Goal: Information Seeking & Learning: Find specific fact

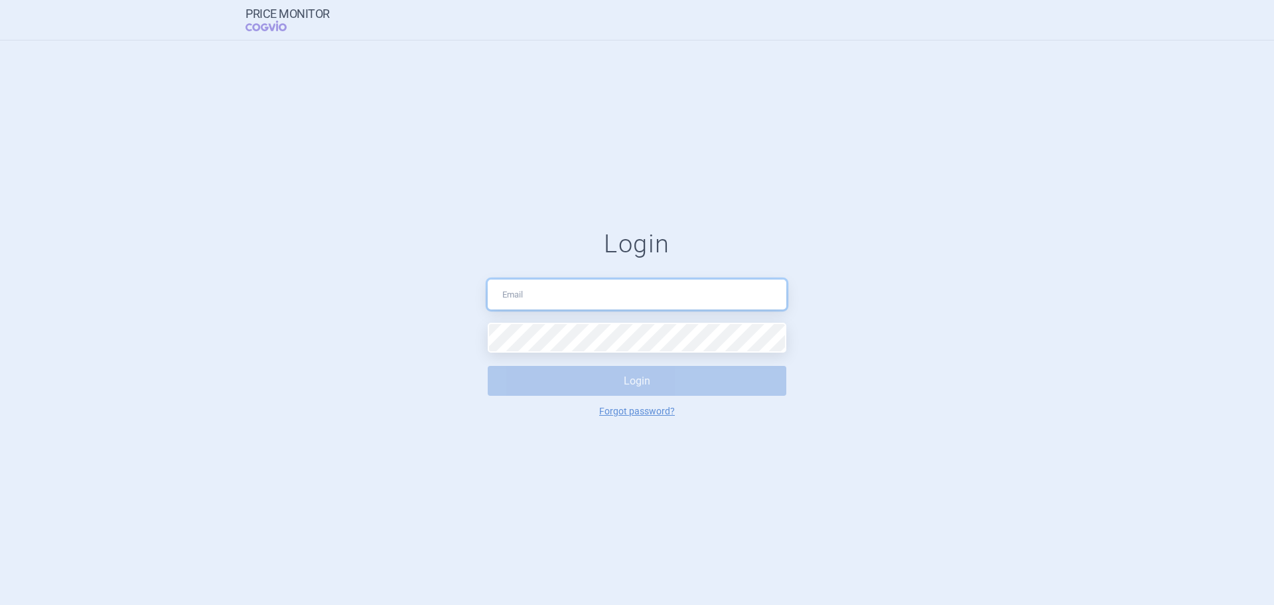
click at [671, 291] on input "text" at bounding box center [637, 294] width 299 height 30
type input "[PERSON_NAME][EMAIL_ADDRESS][DOMAIN_NAME]"
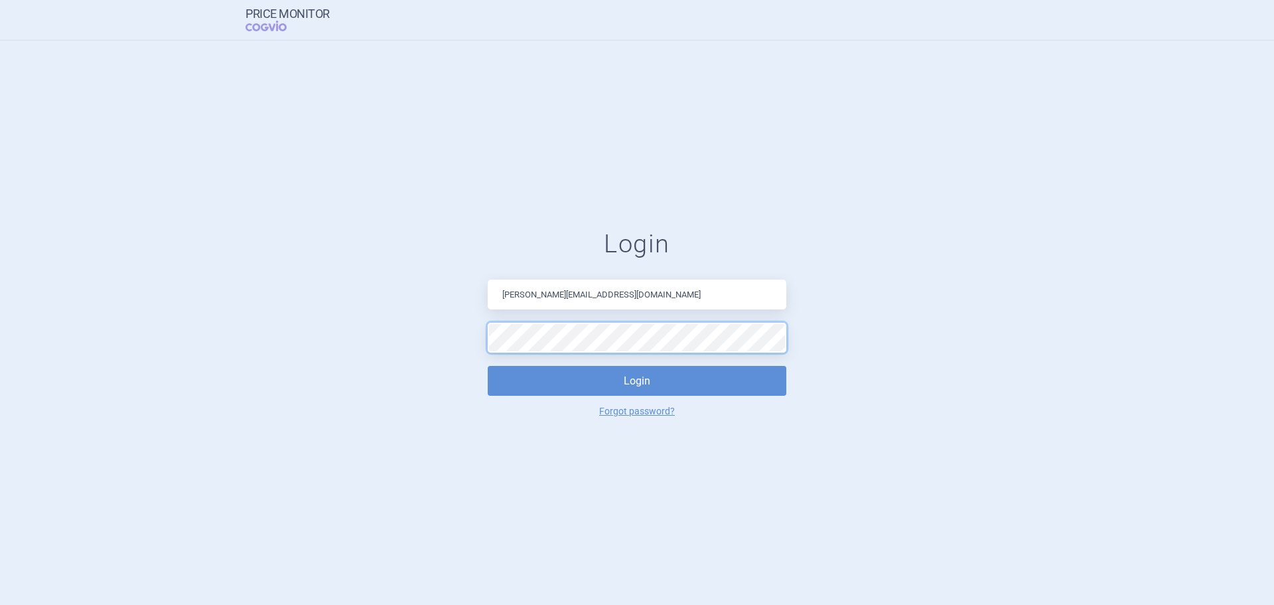
click at [488, 366] on button "Login" at bounding box center [637, 381] width 299 height 30
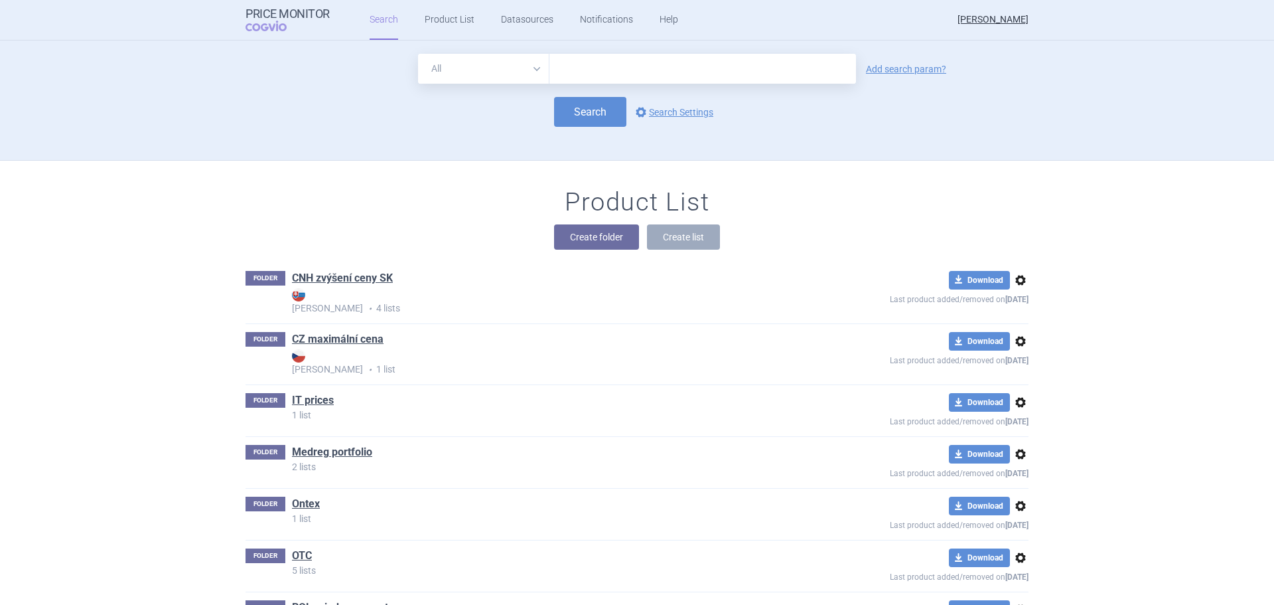
click at [501, 80] on select "All Brand Name ATC Company Active Substance Country Newer than" at bounding box center [483, 69] width 131 height 30
select select "mah"
click at [418, 54] on select "All Brand Name ATC Company Active Substance Country Newer than" at bounding box center [483, 69] width 131 height 30
click at [571, 72] on input "text" at bounding box center [703, 69] width 307 height 30
type input "dr. max"
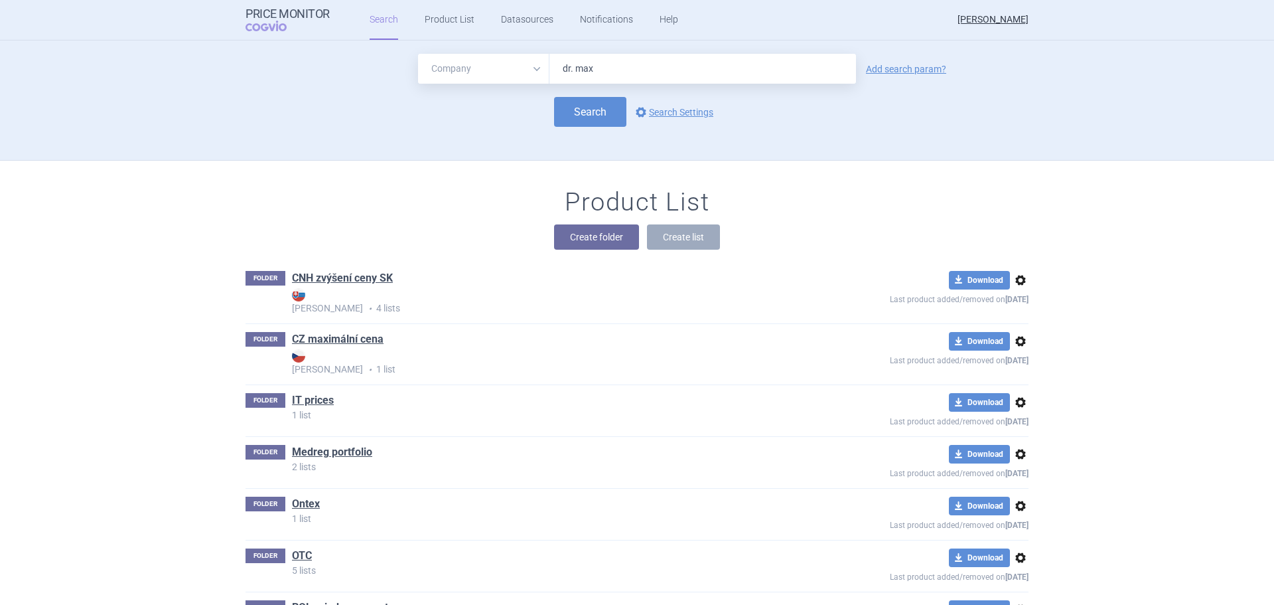
click at [919, 62] on div "All Brand Name ATC Company Active Substance Country Newer than dr. max Add sear…" at bounding box center [637, 69] width 783 height 30
click at [875, 70] on link "Add search param?" at bounding box center [906, 68] width 80 height 9
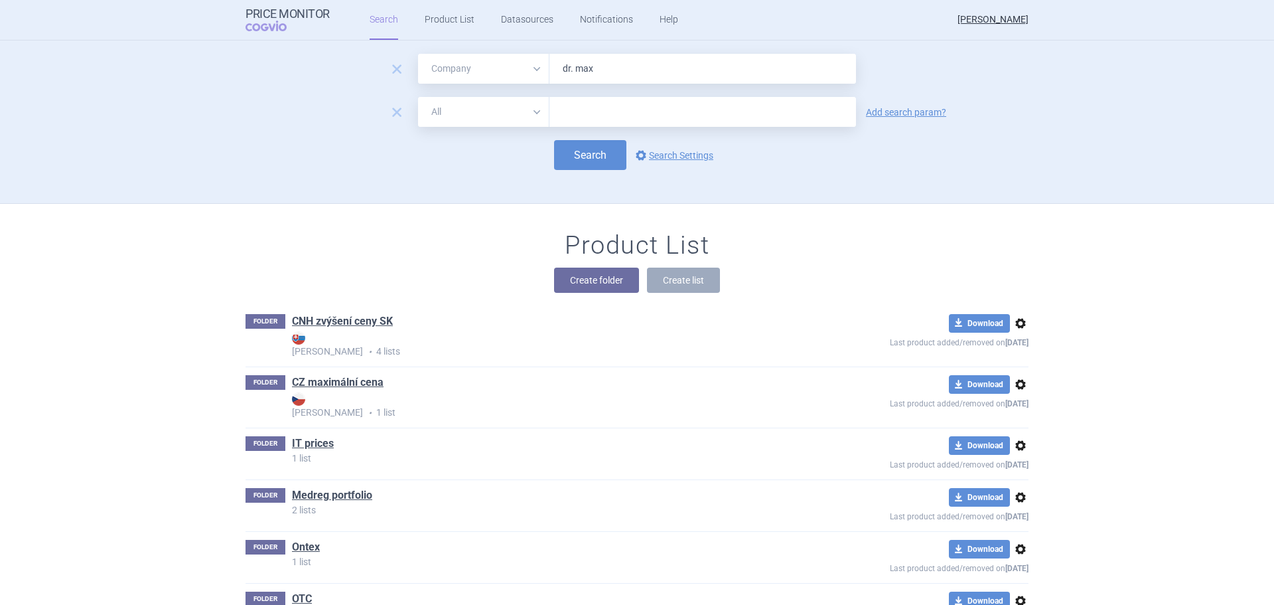
click at [467, 112] on select "All Brand Name ATC Company Active Substance Country Newer than" at bounding box center [483, 112] width 131 height 30
select select "country"
click at [418, 97] on select "All Brand Name ATC Company Active Substance Country Newer than" at bounding box center [483, 112] width 131 height 30
click at [583, 121] on div at bounding box center [703, 112] width 307 height 30
type input "[GEOGRAPHIC_DATA]"
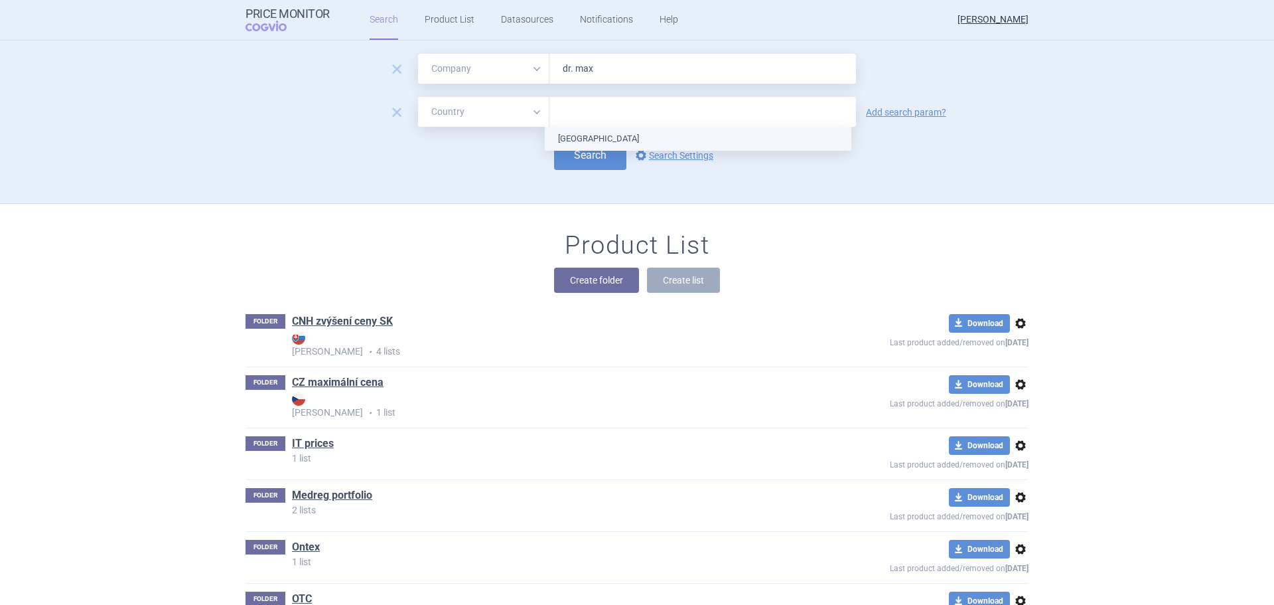
click at [575, 134] on ul "[GEOGRAPHIC_DATA]" at bounding box center [698, 139] width 307 height 24
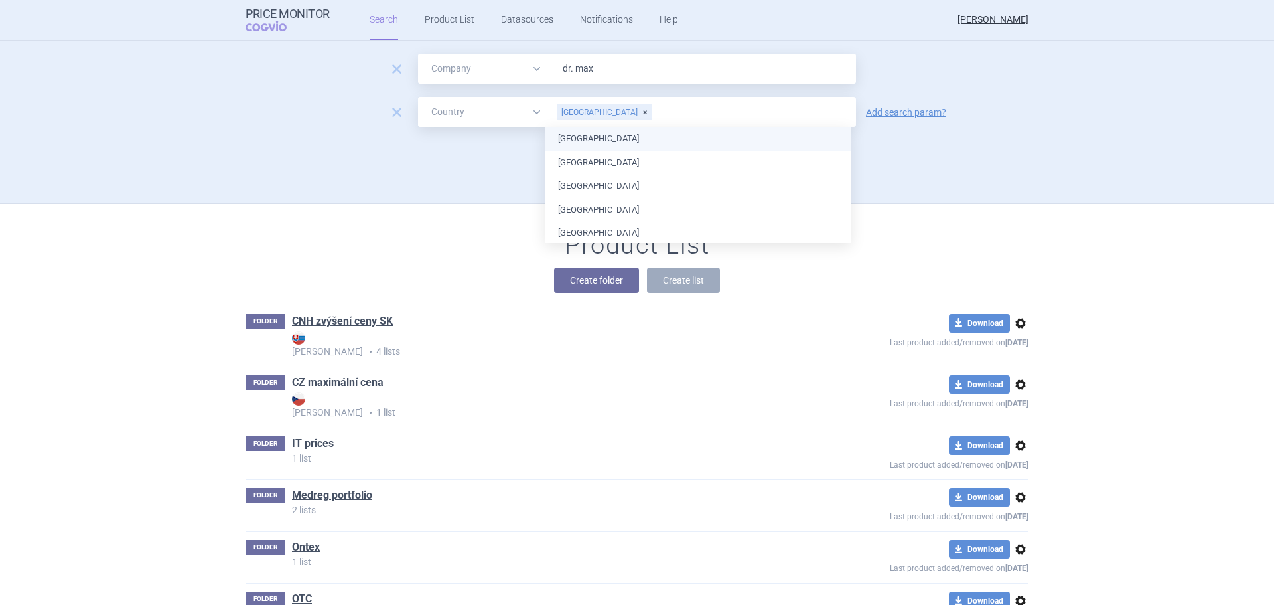
click at [408, 196] on div "remove All Brand Name ATC Company Active Substance Country Newer than dr. max r…" at bounding box center [637, 128] width 836 height 149
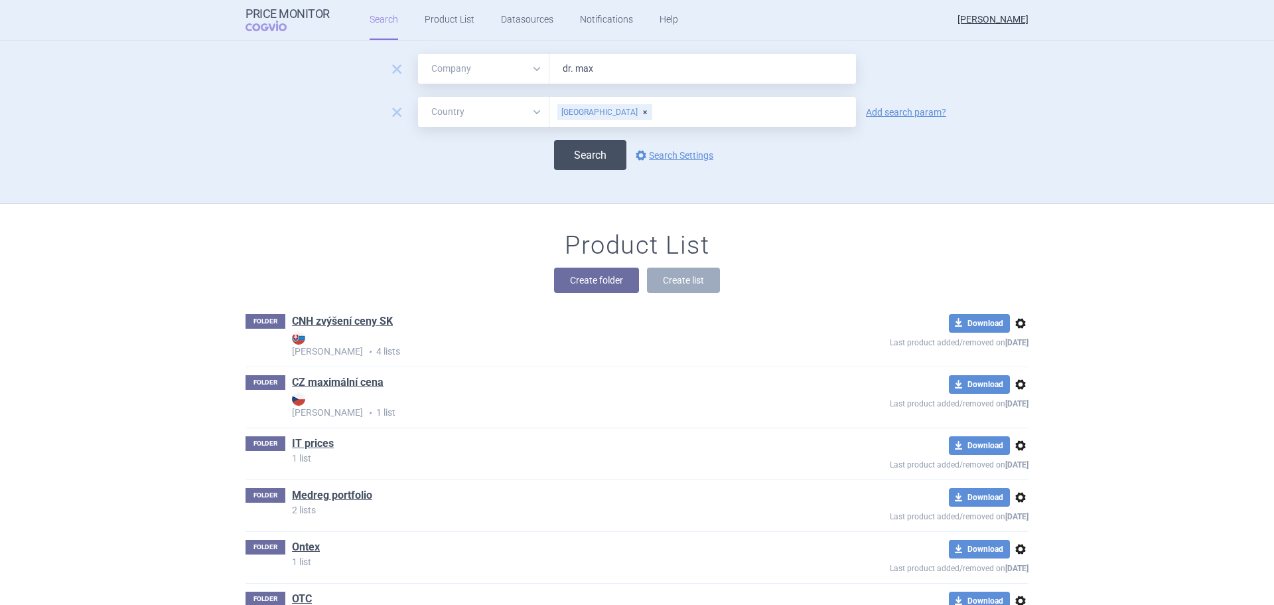
click at [598, 160] on button "Search" at bounding box center [590, 155] width 72 height 30
select select "mah"
select select "country"
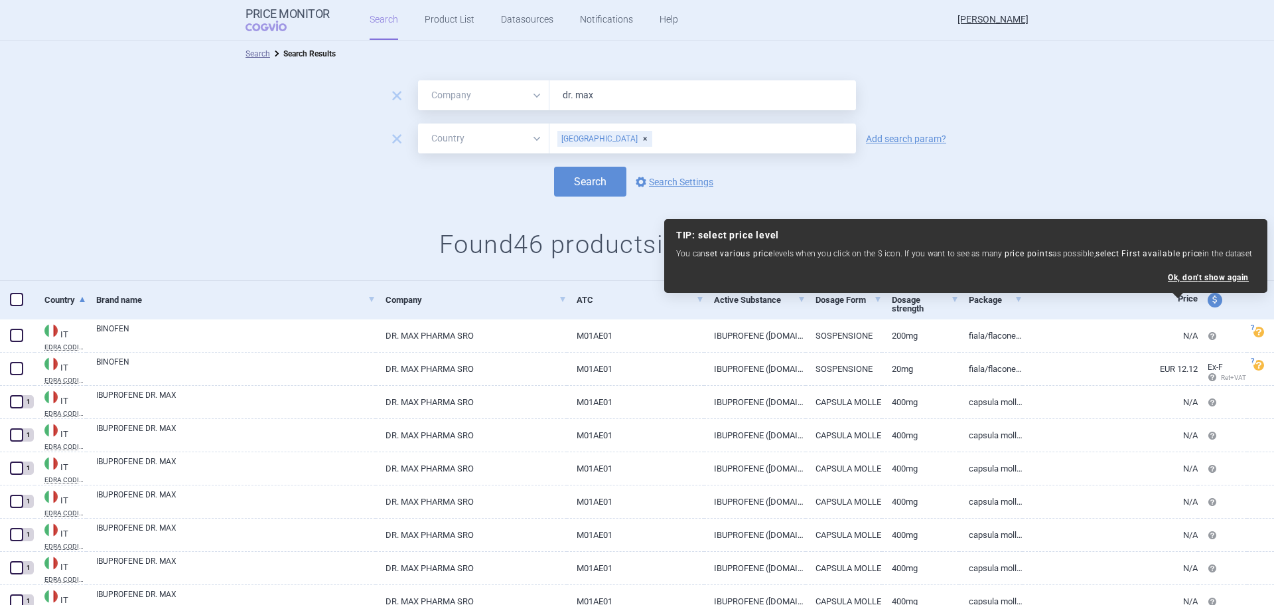
click at [147, 253] on h1 "Found 46 products in 1 country Share" at bounding box center [637, 245] width 1274 height 31
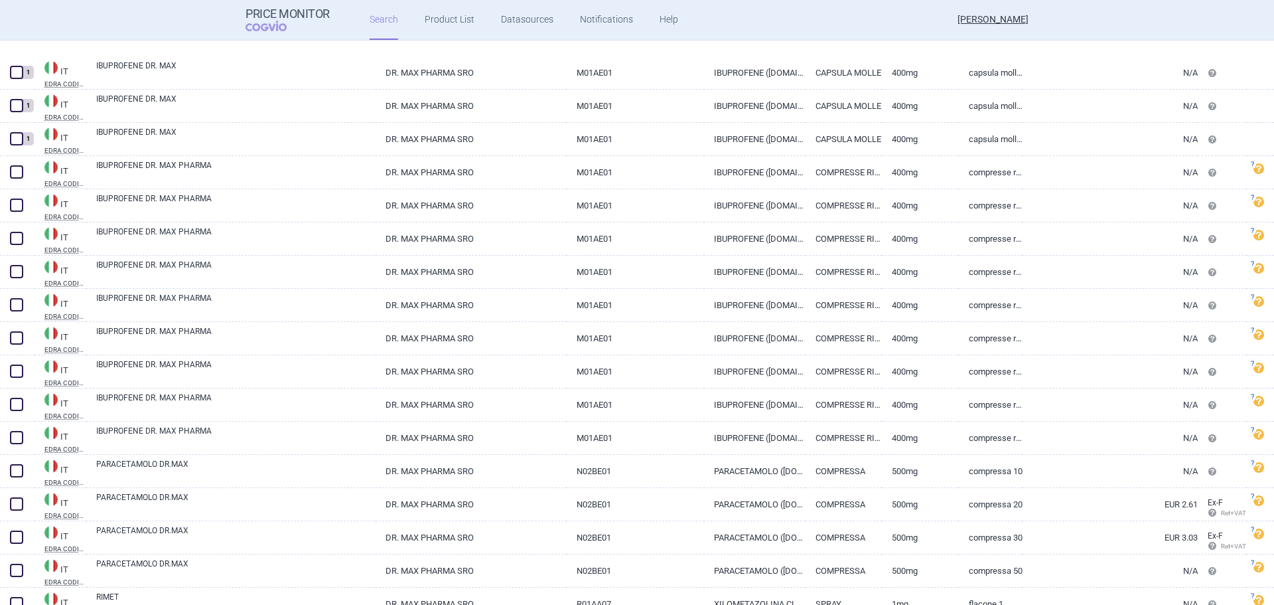
select select "mah"
select select "country"
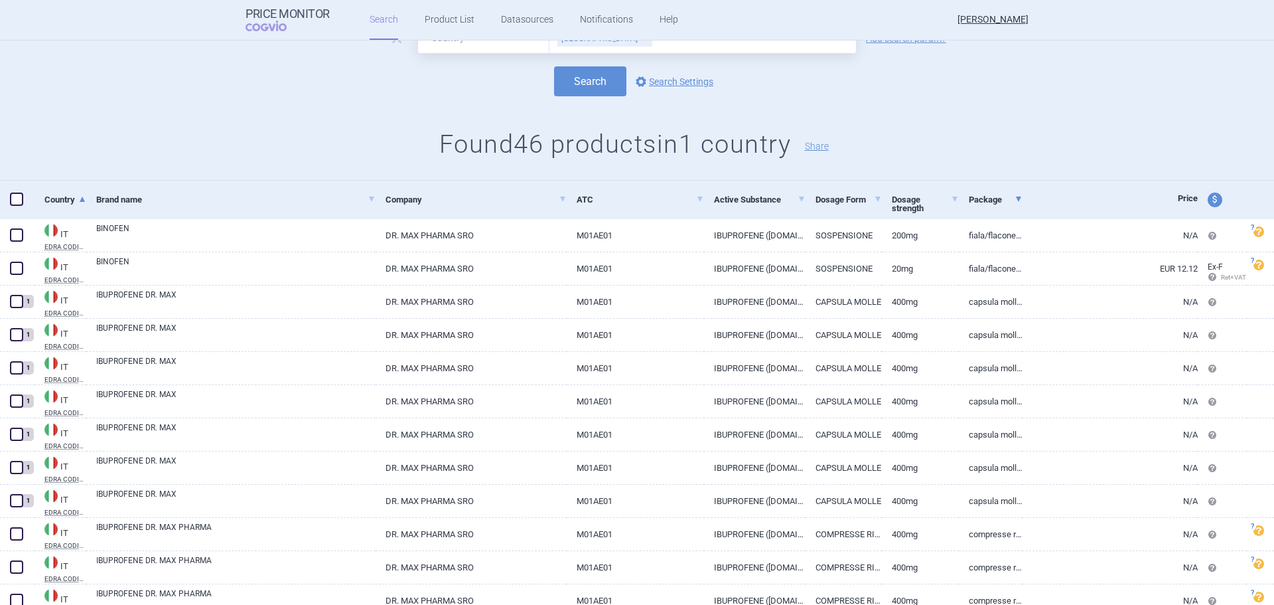
scroll to position [66, 0]
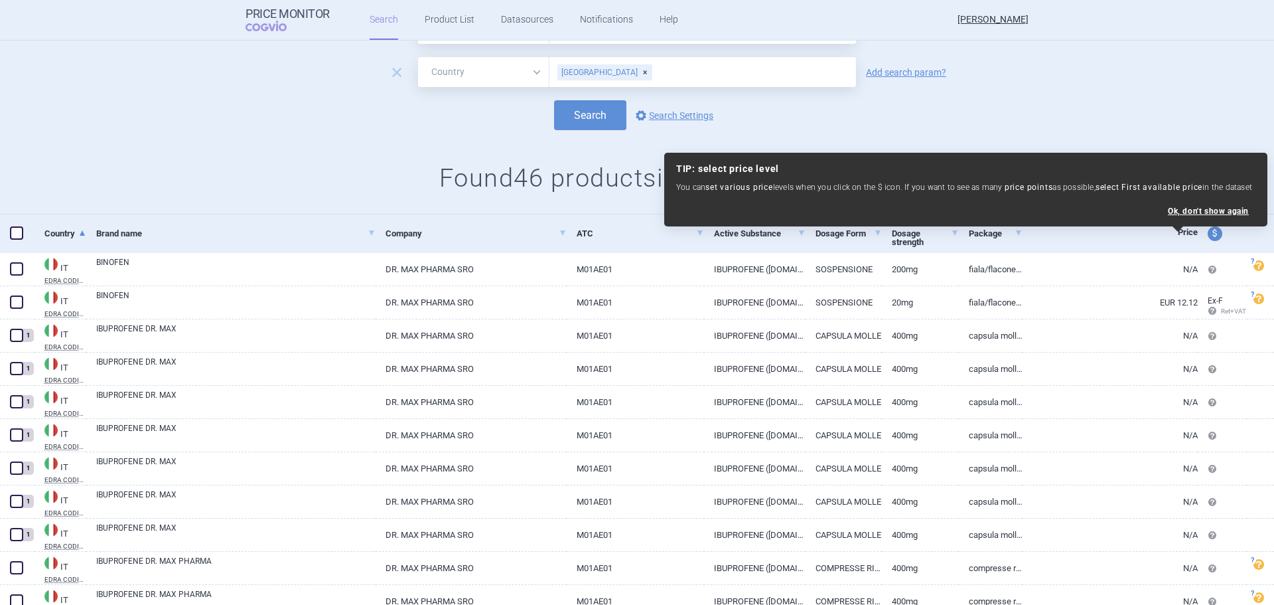
click at [995, 129] on div "Search options Search Settings" at bounding box center [637, 115] width 1274 height 30
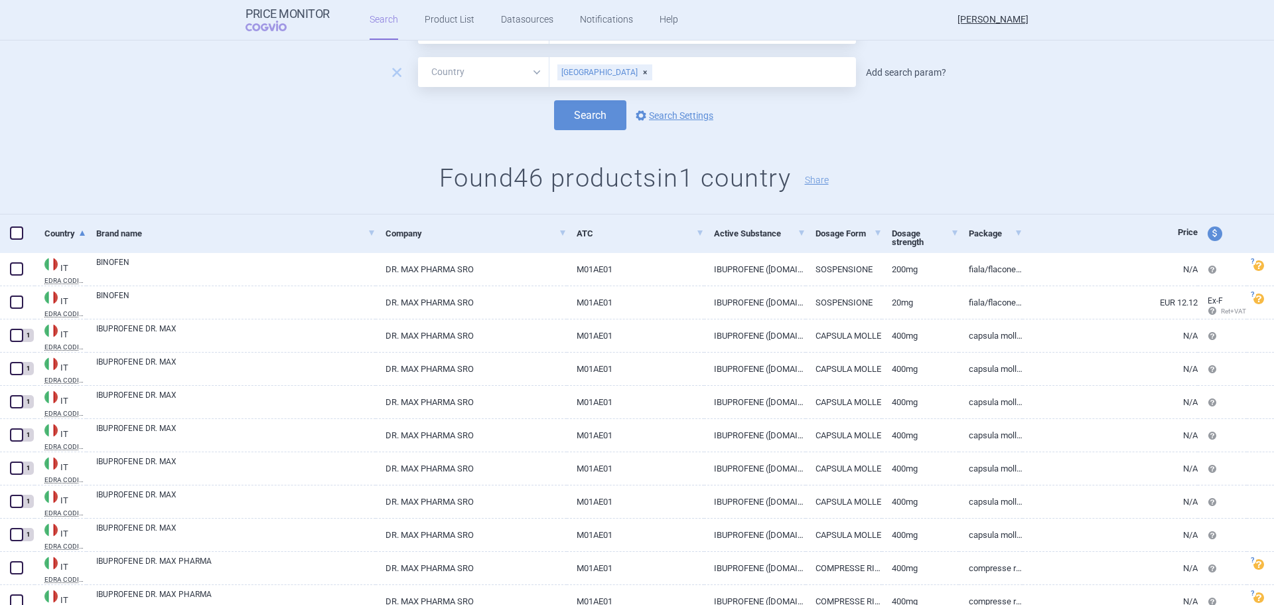
click at [903, 75] on link "Add search param?" at bounding box center [906, 72] width 80 height 9
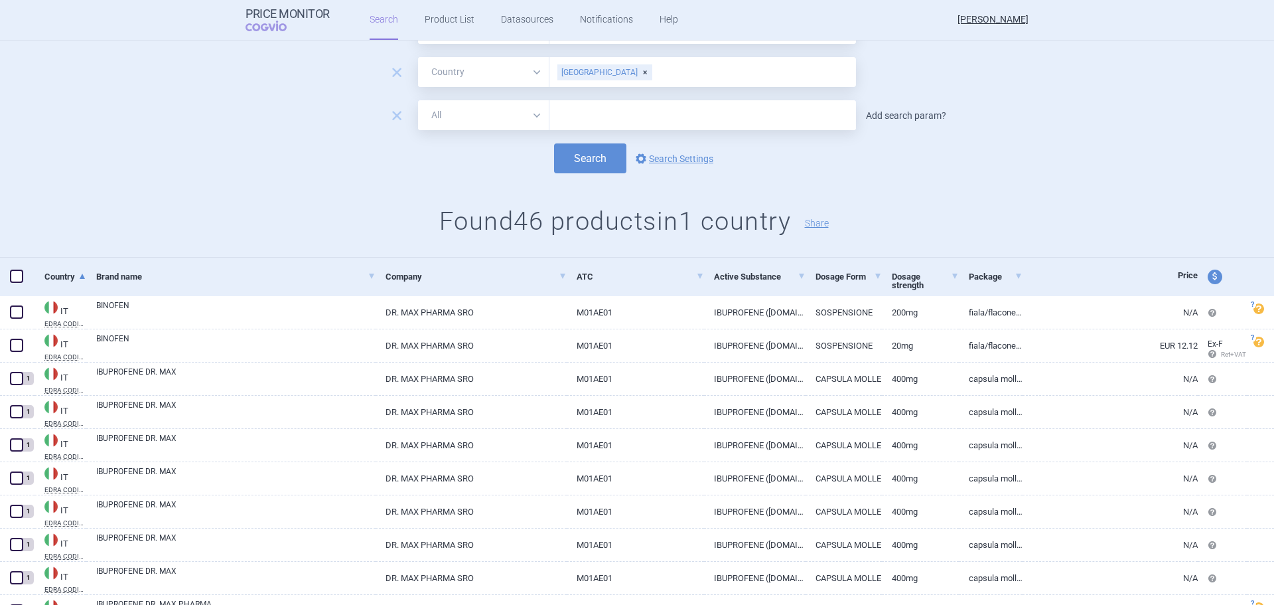
click at [891, 120] on link "Add search param?" at bounding box center [906, 115] width 80 height 9
select select "brandName"
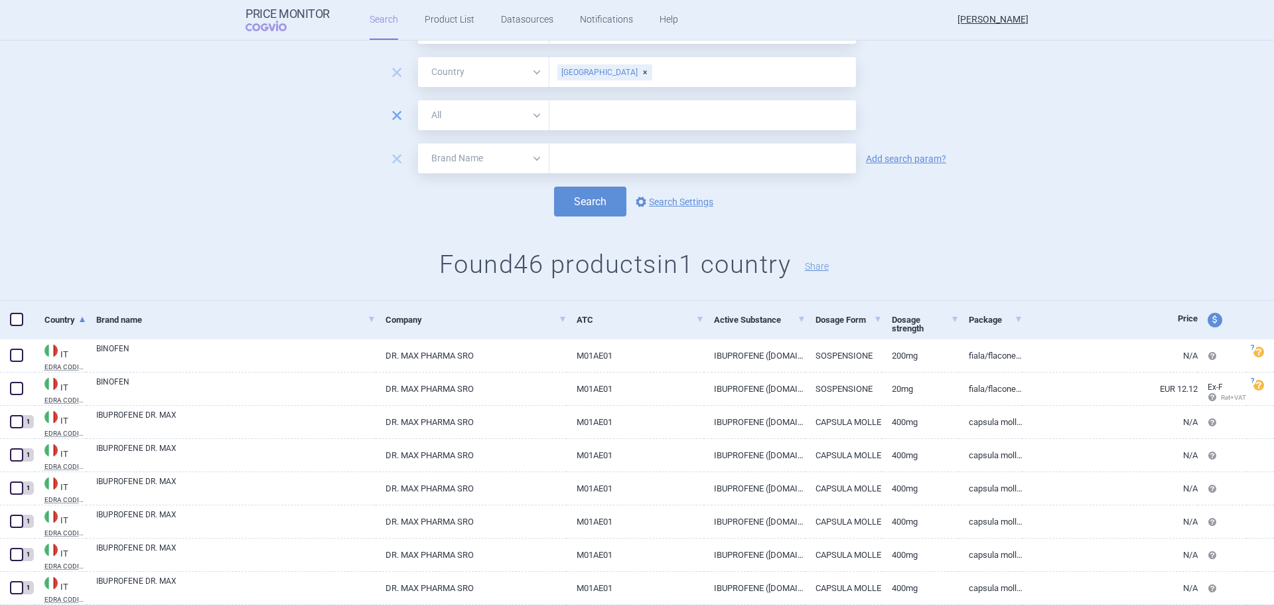
click at [394, 120] on span "remove" at bounding box center [397, 115] width 19 height 19
select select "brandName"
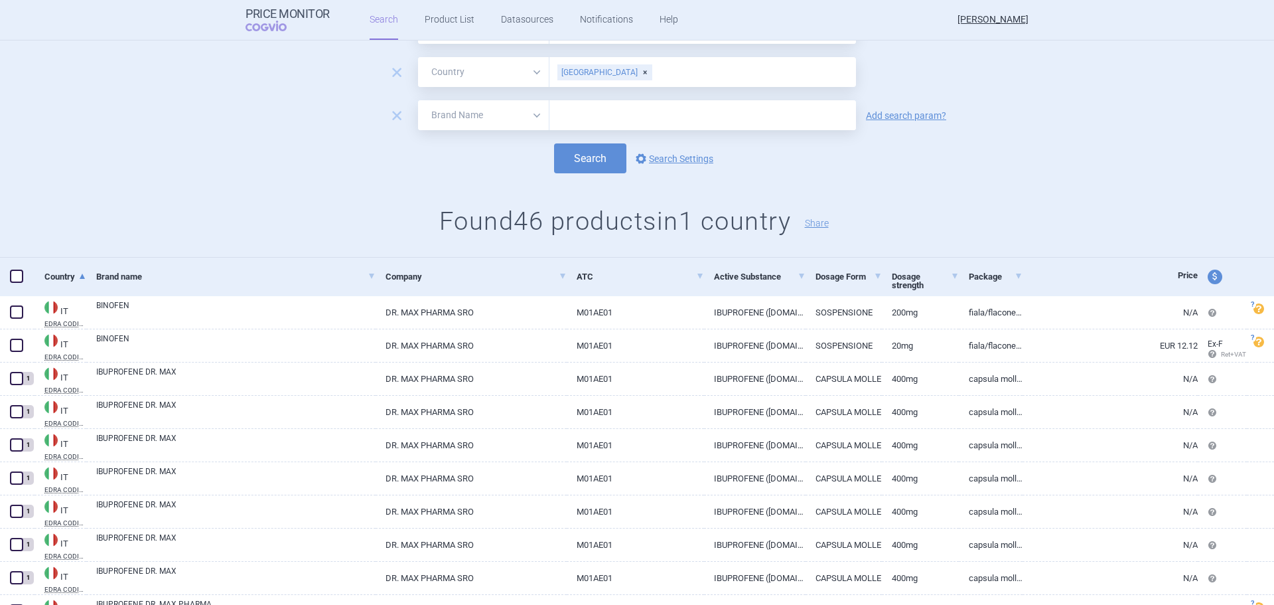
click at [394, 119] on span "remove" at bounding box center [397, 115] width 19 height 19
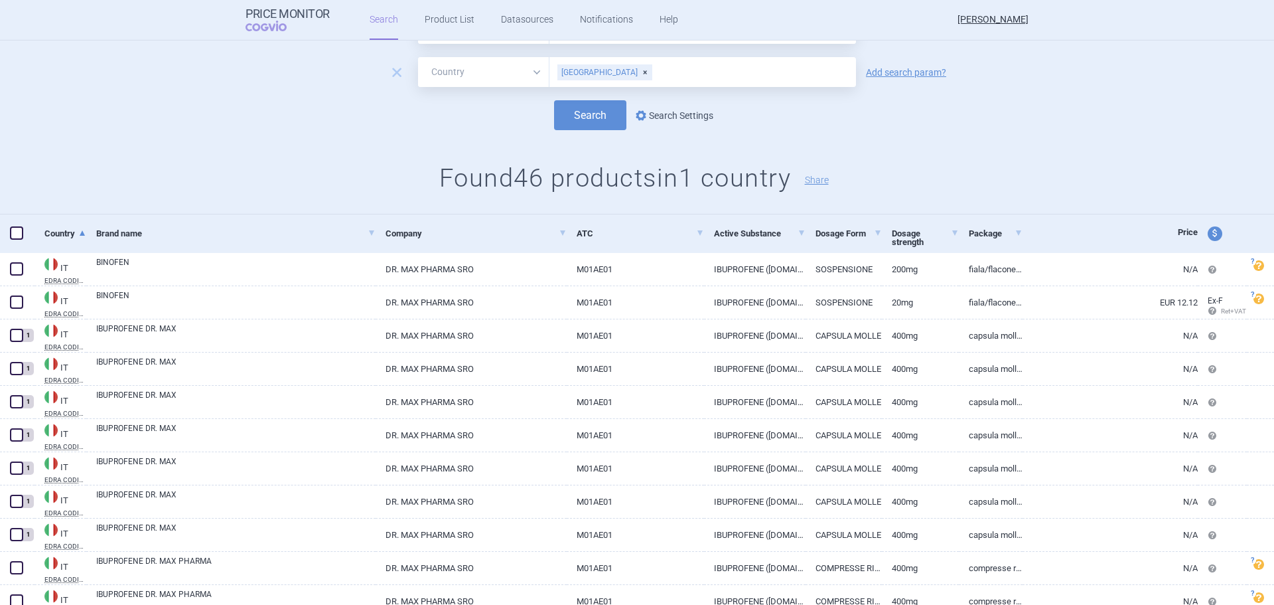
click at [646, 119] on link "options Search Settings" at bounding box center [673, 116] width 80 height 16
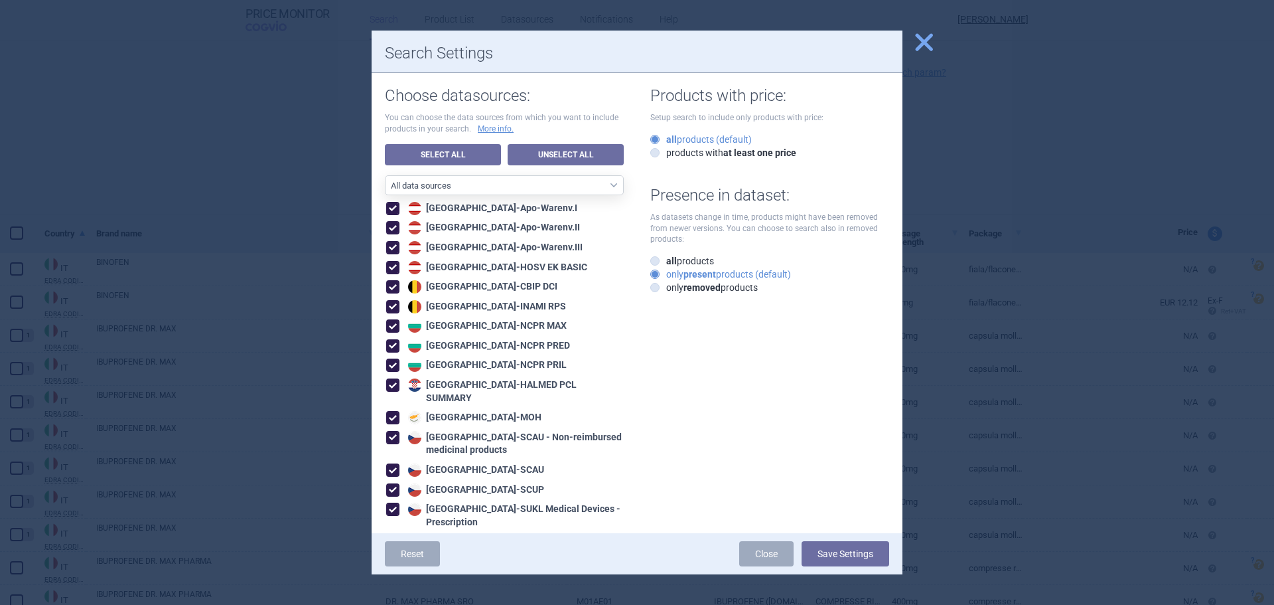
click at [737, 161] on div "Products with price: Setup search to include only products with price: all prod…" at bounding box center [763, 183] width 252 height 221
click at [745, 156] on strong "at least one price" at bounding box center [759, 152] width 73 height 11
click at [664, 156] on input "products with at least one price" at bounding box center [657, 153] width 13 height 13
radio input "true"
click at [847, 547] on button "Save Settings" at bounding box center [846, 553] width 88 height 25
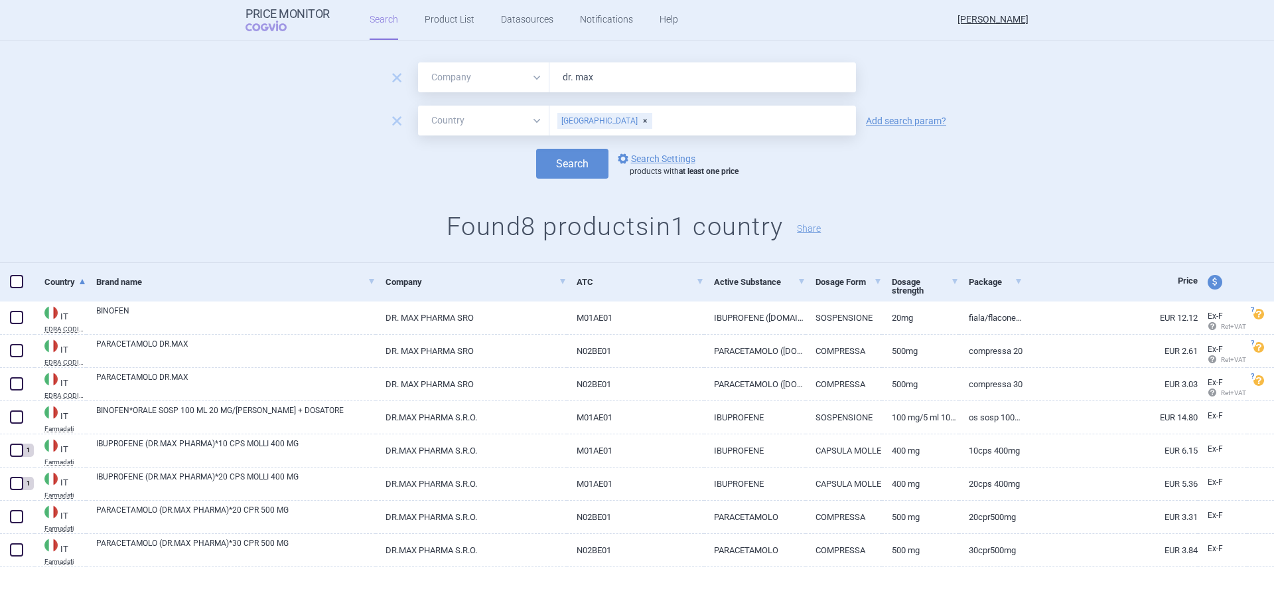
scroll to position [23, 0]
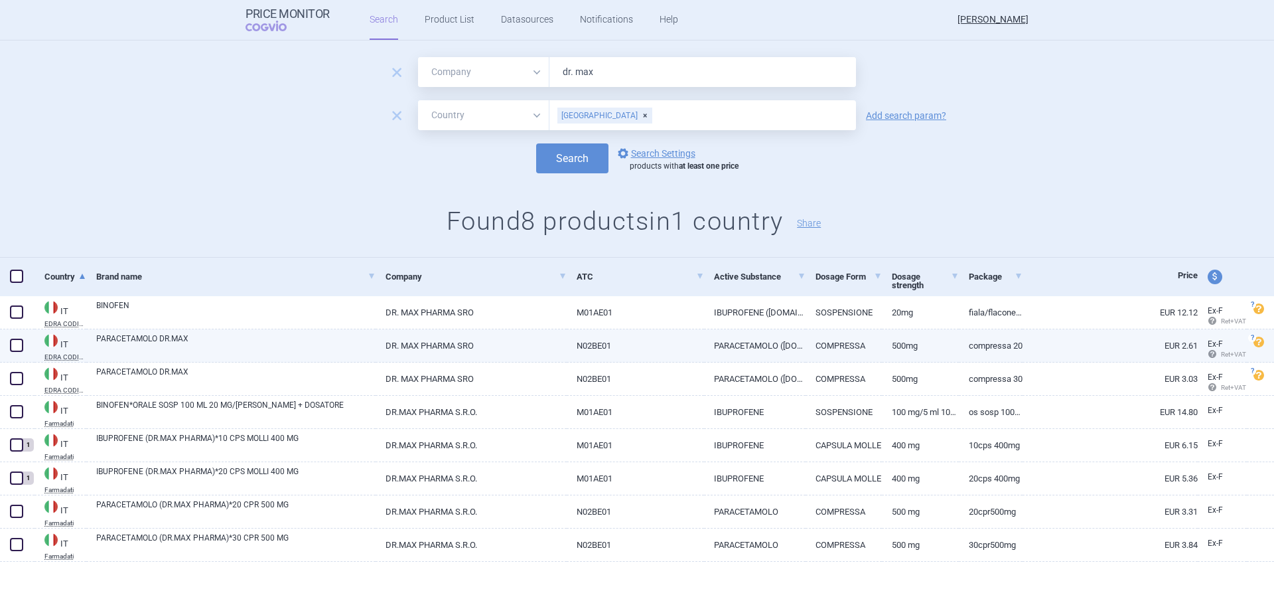
click at [307, 349] on link "PARACETAMOLO DR.MAX" at bounding box center [235, 345] width 279 height 24
select select "EUR"
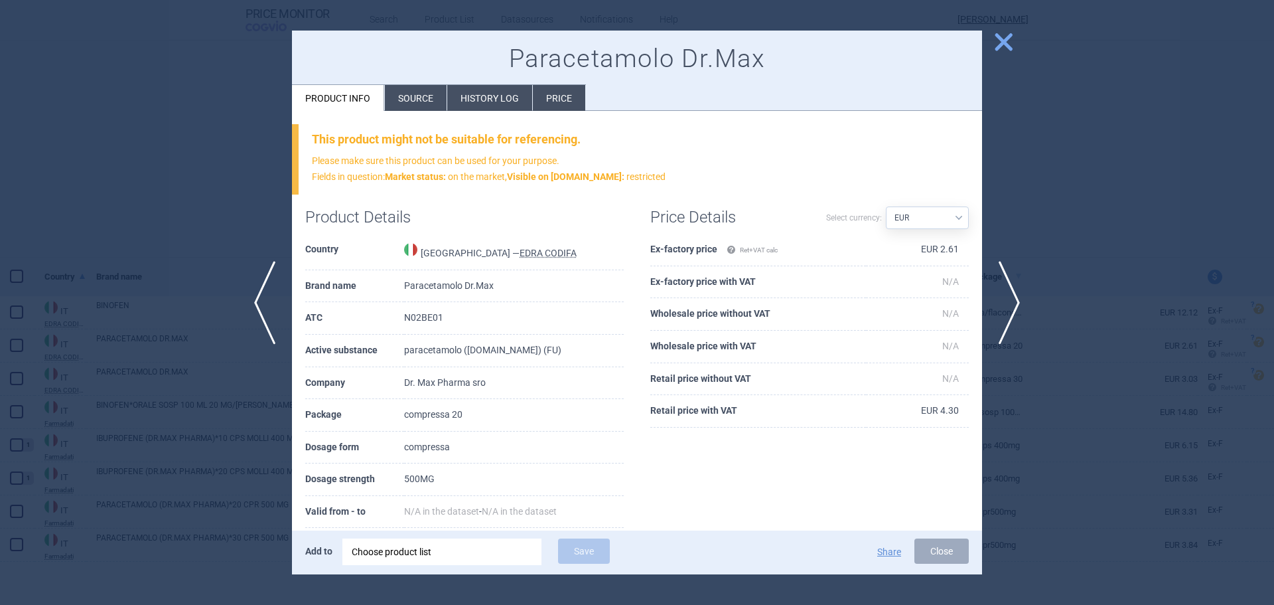
click at [999, 35] on span "close" at bounding box center [1003, 42] width 23 height 23
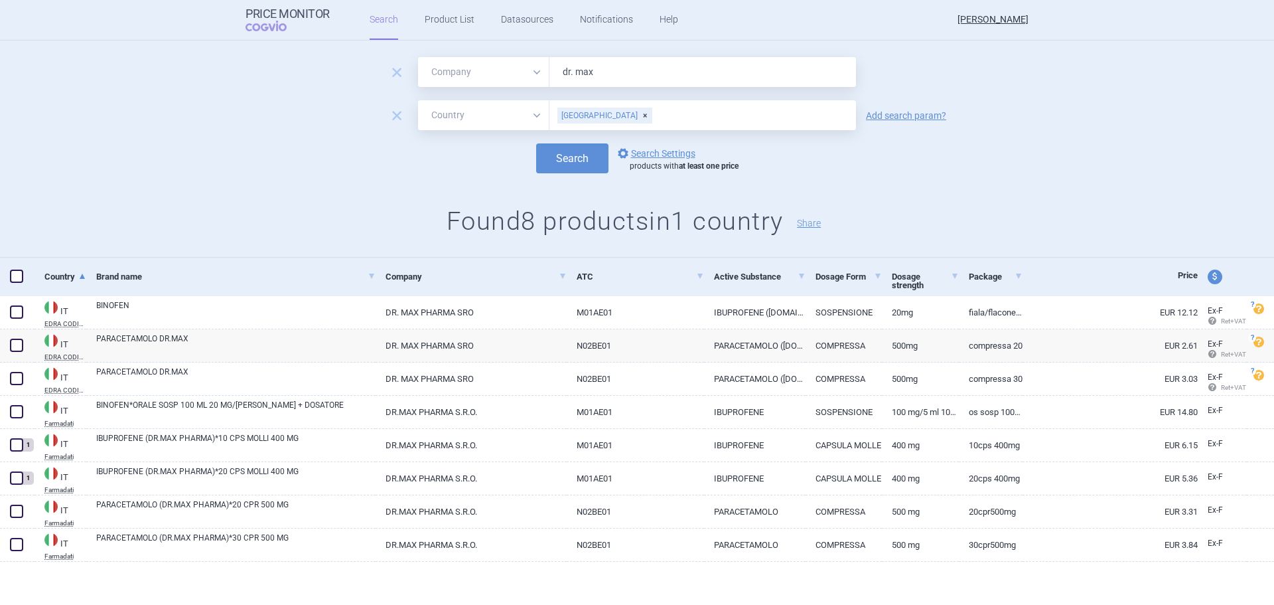
click at [940, 187] on div "remove All Brand Name ATC Company Active Substance Country Newer than dr. max r…" at bounding box center [637, 151] width 1274 height 214
drag, startPoint x: 602, startPoint y: 72, endPoint x: 556, endPoint y: 68, distance: 46.6
click at [556, 68] on input "dr. max" at bounding box center [703, 72] width 307 height 30
type input "medreg"
drag, startPoint x: 560, startPoint y: 151, endPoint x: 532, endPoint y: 173, distance: 35.6
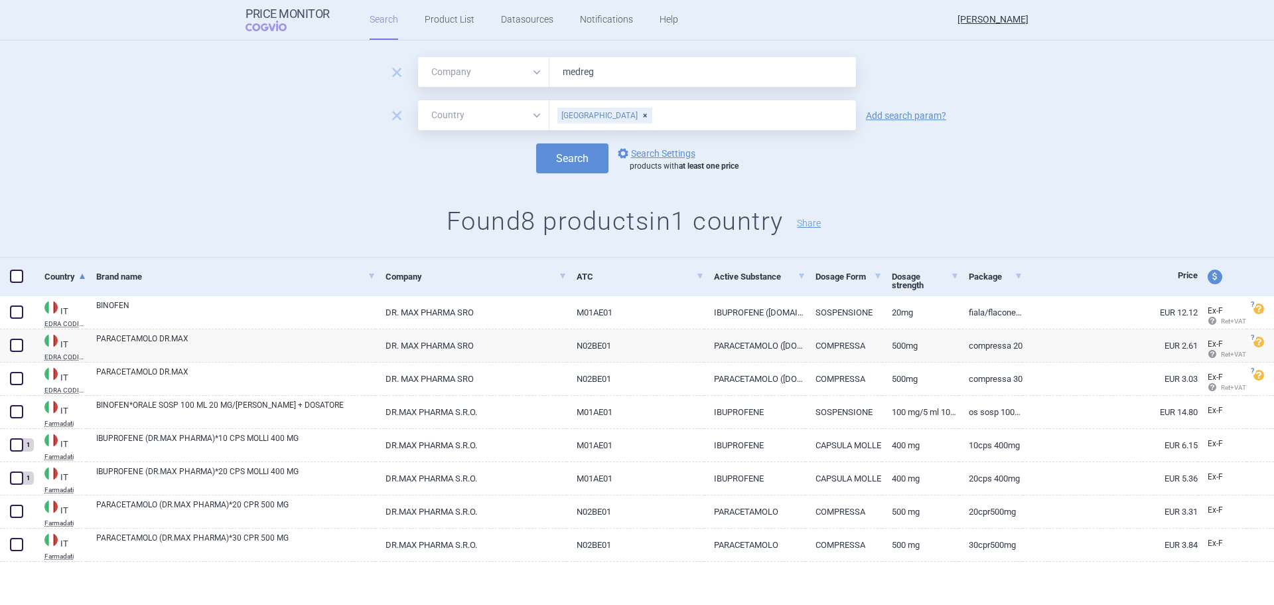
click at [560, 151] on button "Search" at bounding box center [572, 158] width 72 height 30
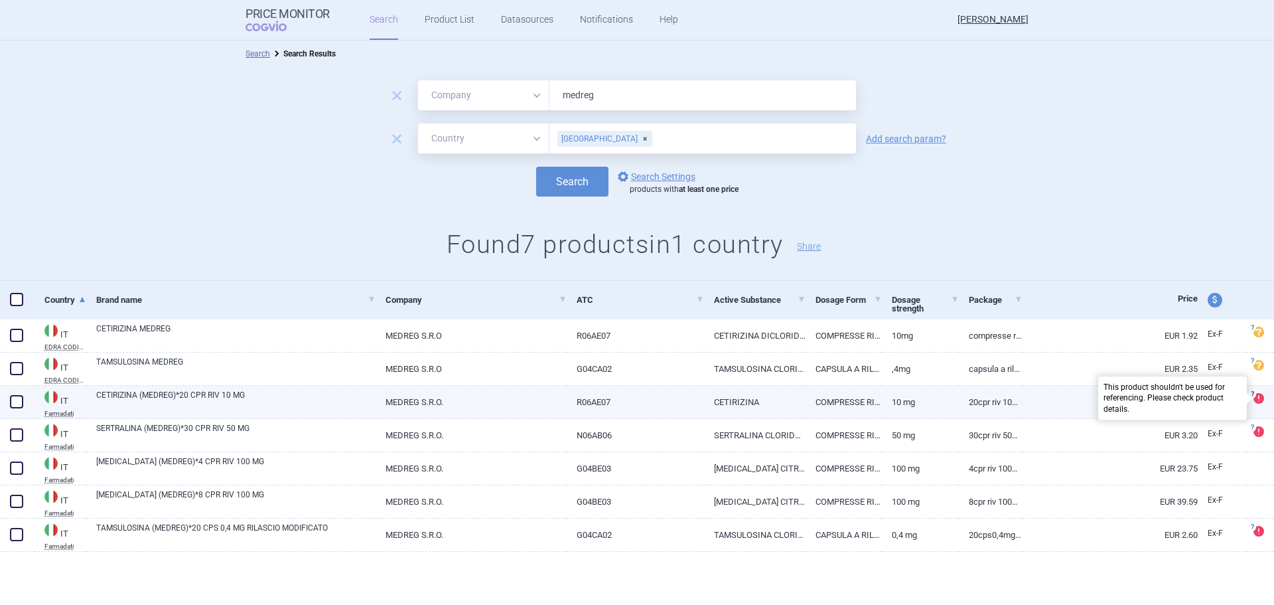
click at [1260, 399] on span at bounding box center [1259, 398] width 11 height 11
select select "EUR"
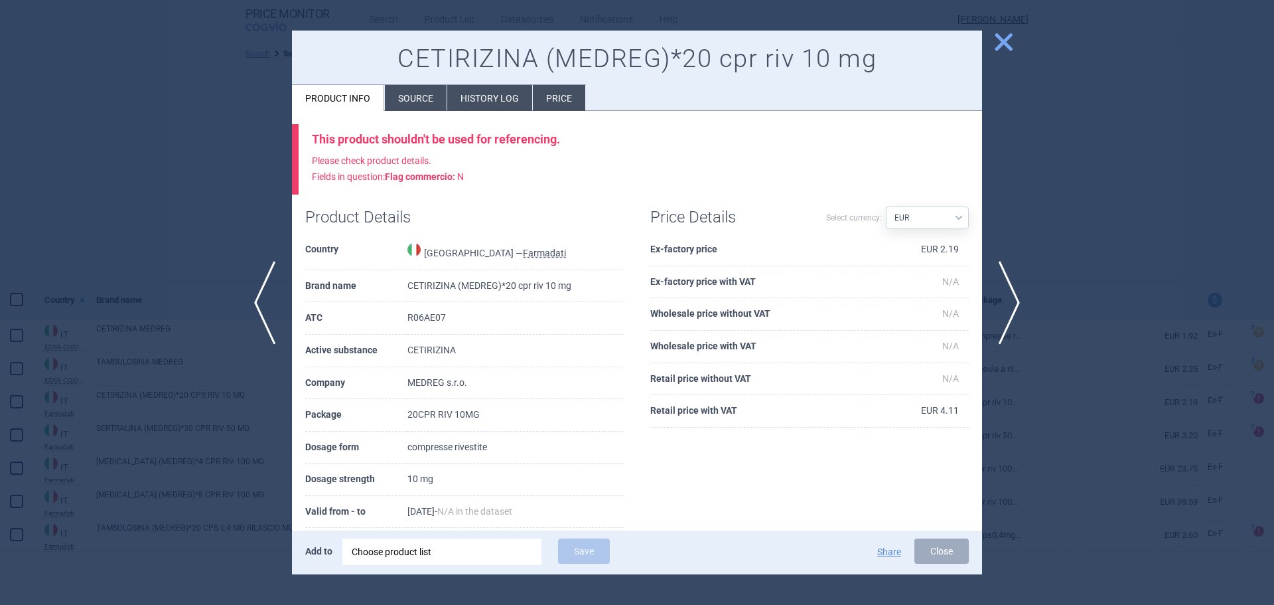
click at [1008, 35] on span "close" at bounding box center [1003, 42] width 23 height 23
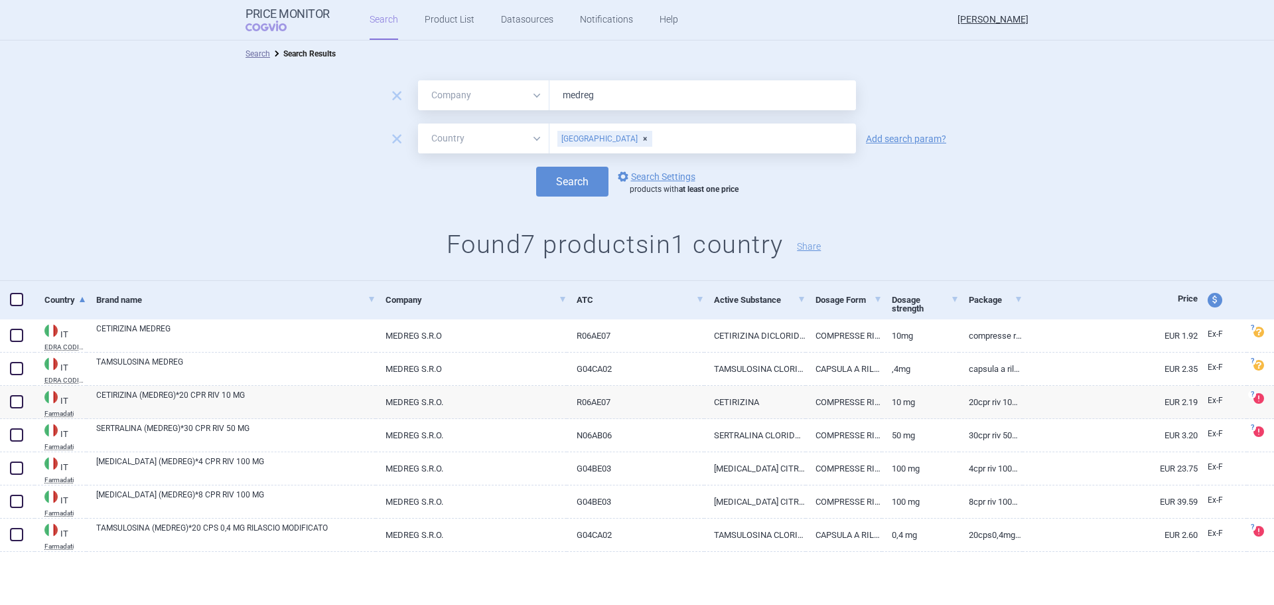
click at [443, 586] on div at bounding box center [637, 573] width 1274 height 43
click at [664, 169] on link "options Search Settings" at bounding box center [655, 177] width 80 height 16
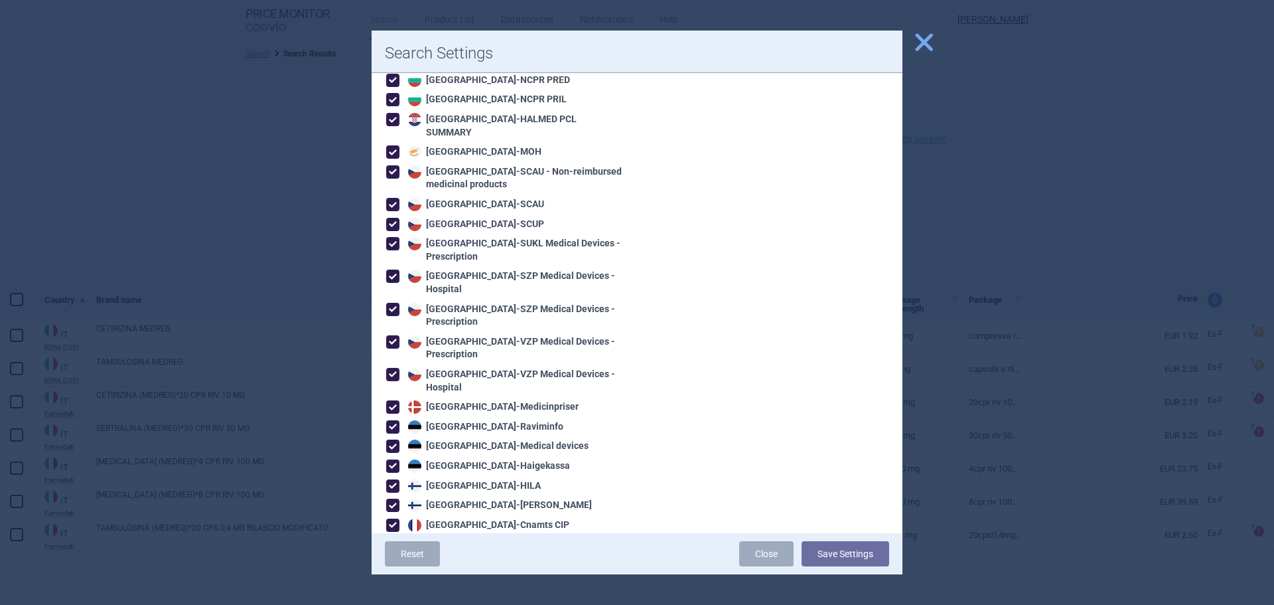
scroll to position [730, 0]
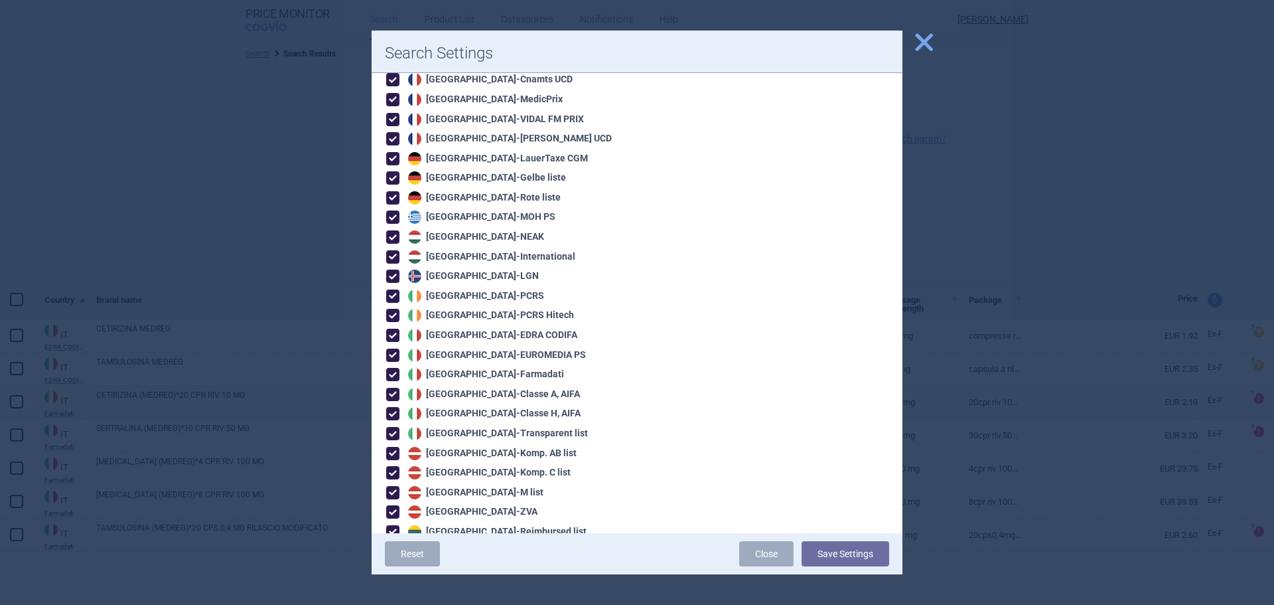
click at [473, 329] on div "Italy - [PERSON_NAME] CODIFA" at bounding box center [491, 335] width 173 height 13
checkbox input "false"
click at [475, 348] on div "Italy - EUROMEDIA PS" at bounding box center [495, 354] width 181 height 13
checkbox input "false"
click at [474, 388] on div "Italy - Classe A, AIFA" at bounding box center [492, 394] width 175 height 13
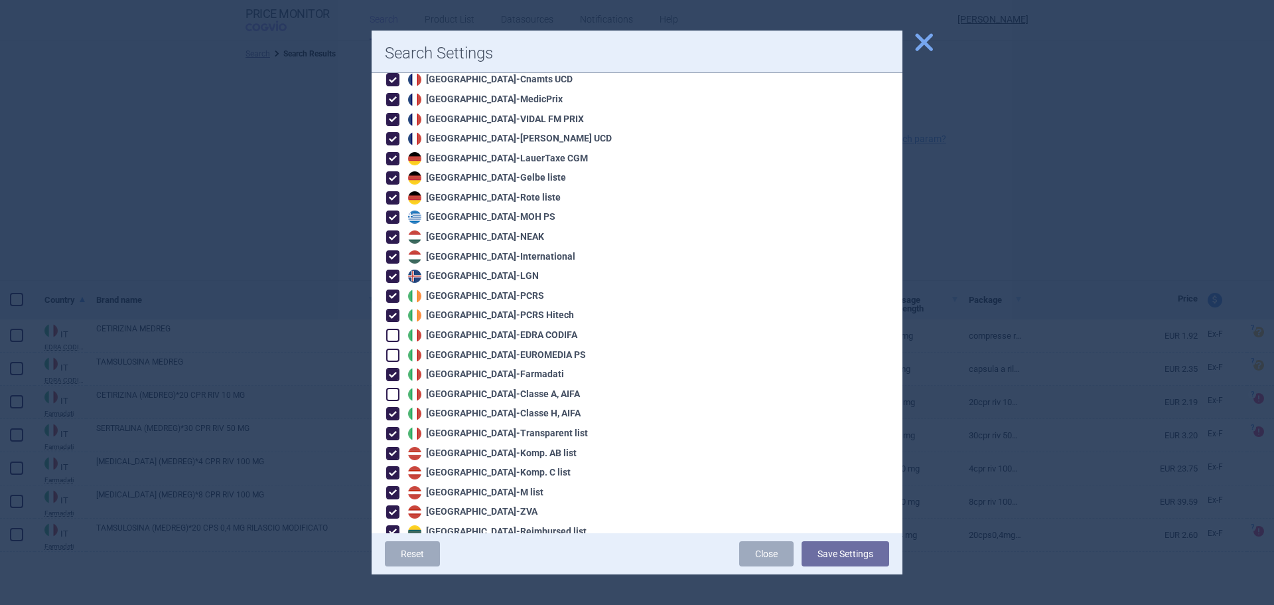
checkbox input "false"
click at [473, 407] on div "Italy - Classe H, AIFA" at bounding box center [493, 413] width 176 height 13
checkbox input "false"
click at [473, 427] on div "Italy - Transparent list" at bounding box center [496, 433] width 183 height 13
checkbox input "false"
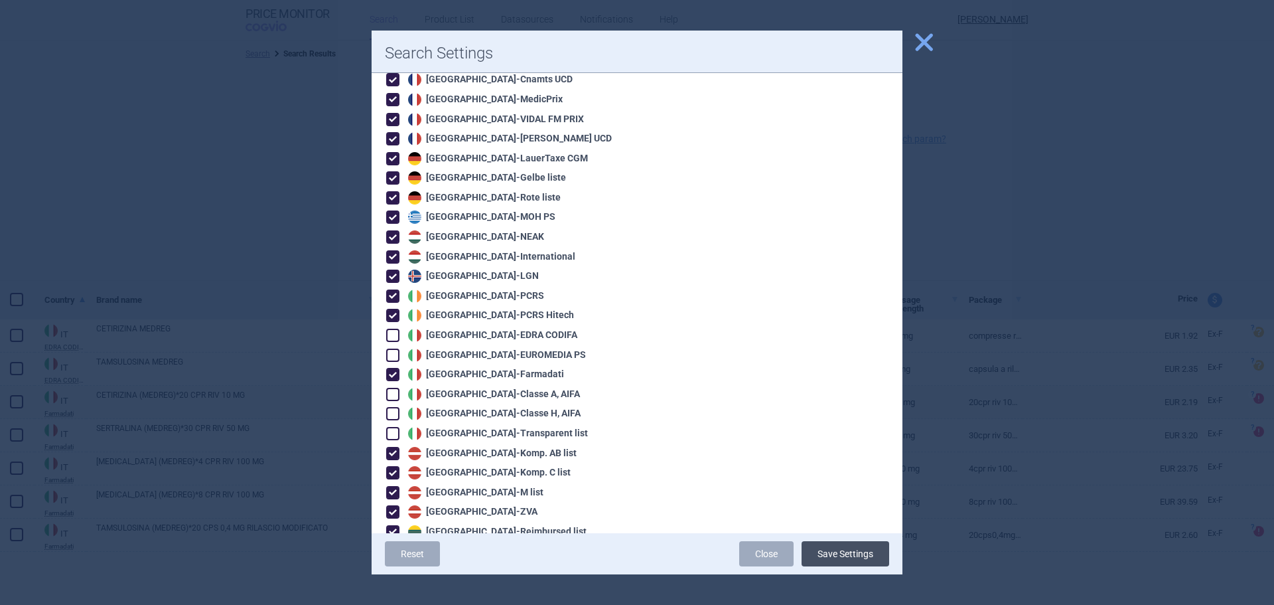
click at [841, 555] on button "Save Settings" at bounding box center [846, 553] width 88 height 25
